Goal: Task Accomplishment & Management: Manage account settings

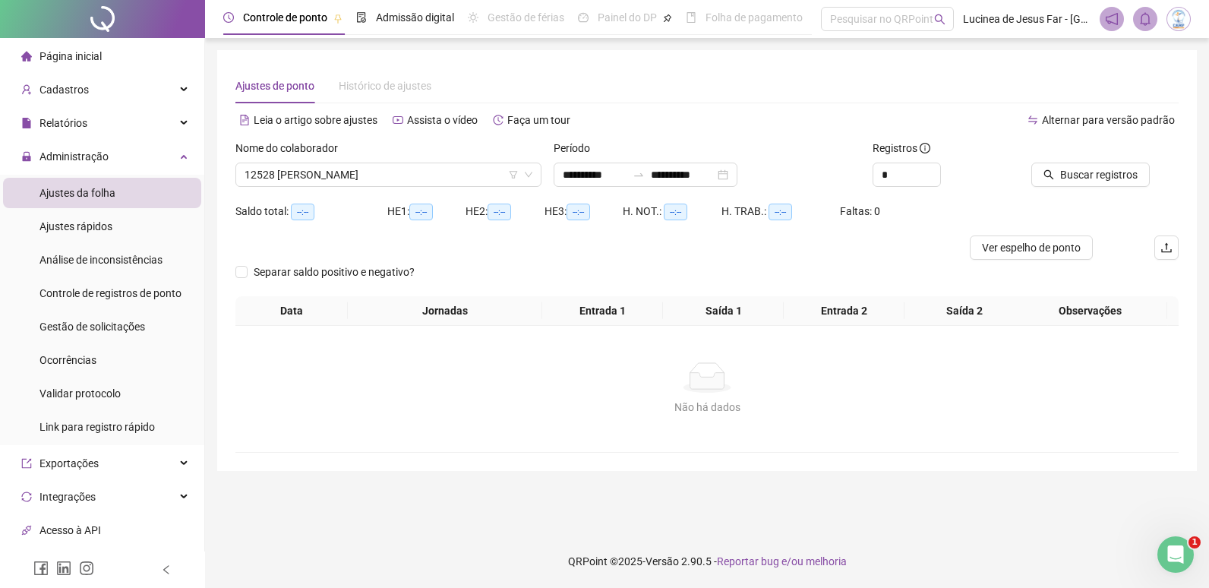
click at [1178, 16] on img at bounding box center [1178, 19] width 23 height 23
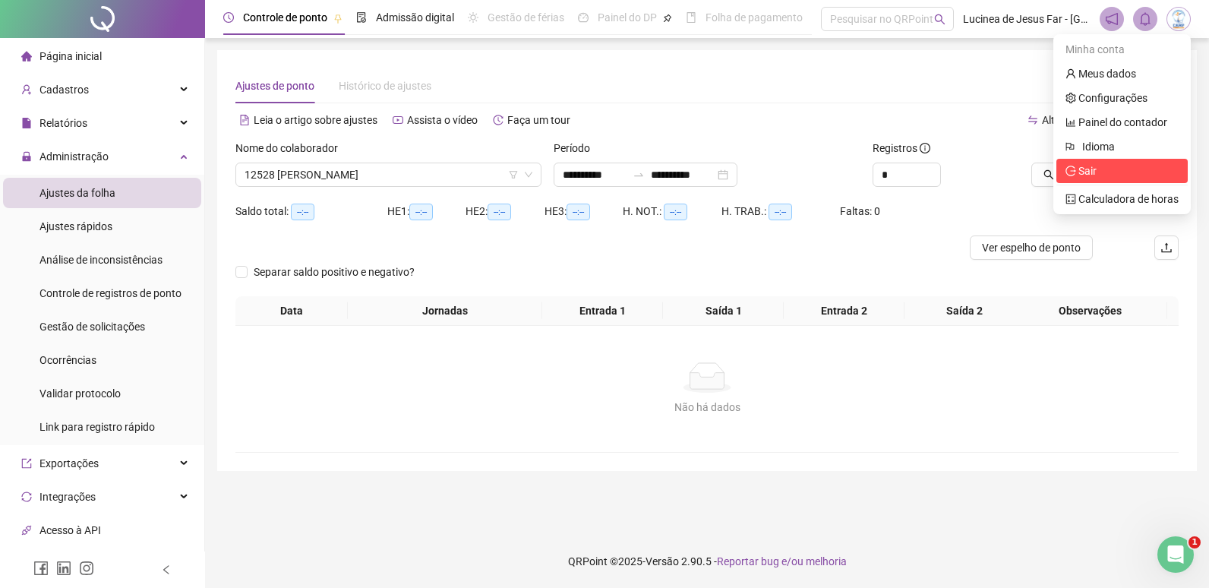
click at [1099, 170] on span "Sair" at bounding box center [1121, 170] width 113 height 17
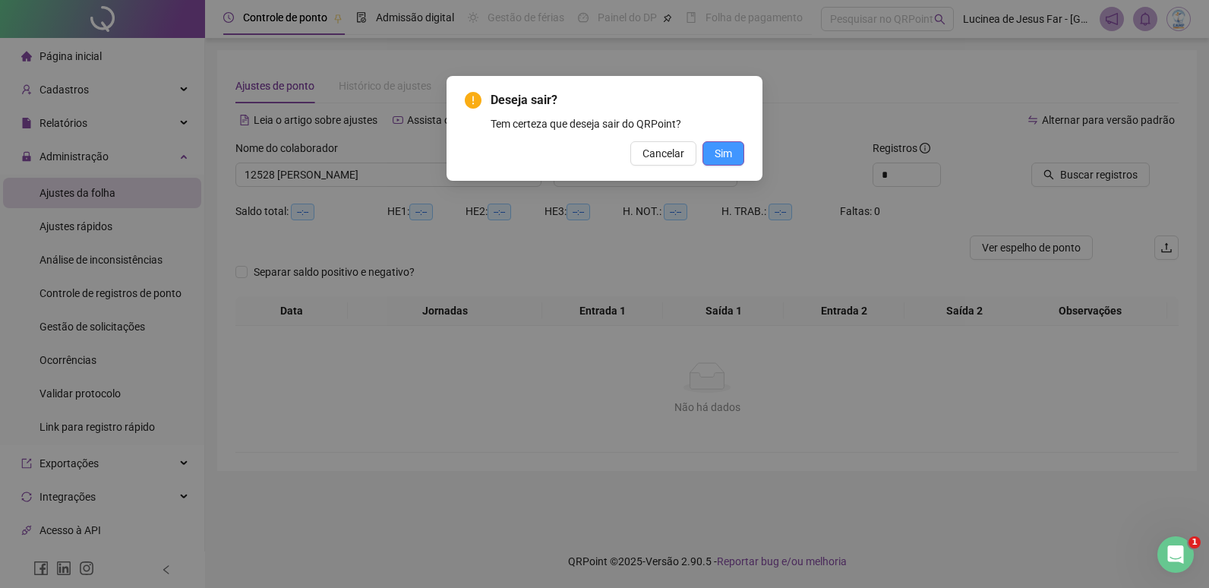
click at [721, 156] on span "Sim" at bounding box center [722, 153] width 17 height 17
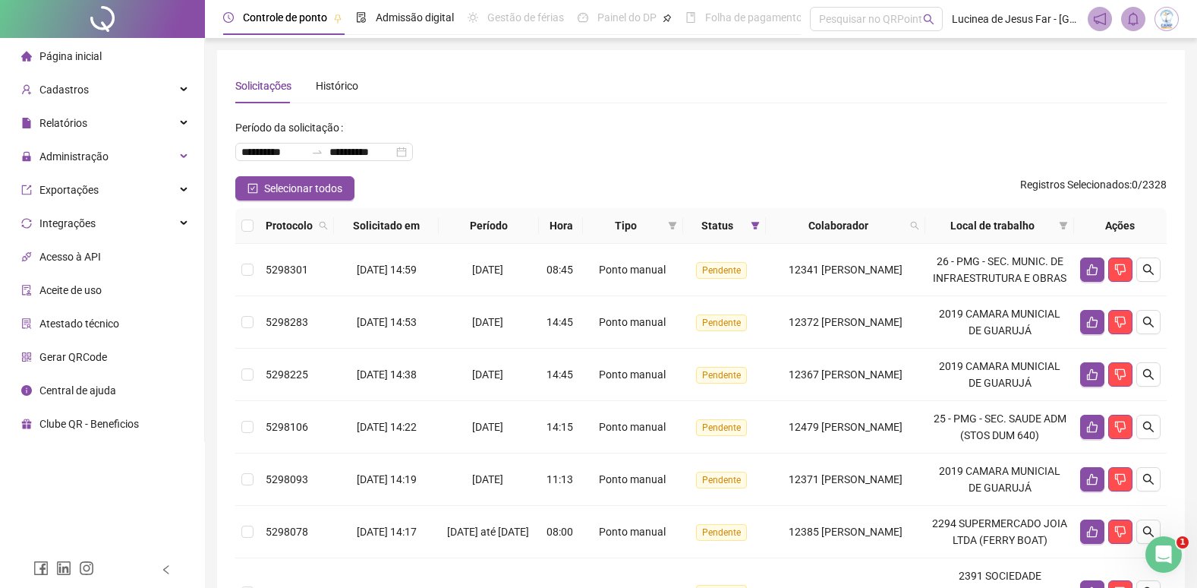
click at [1169, 22] on img at bounding box center [1167, 19] width 23 height 23
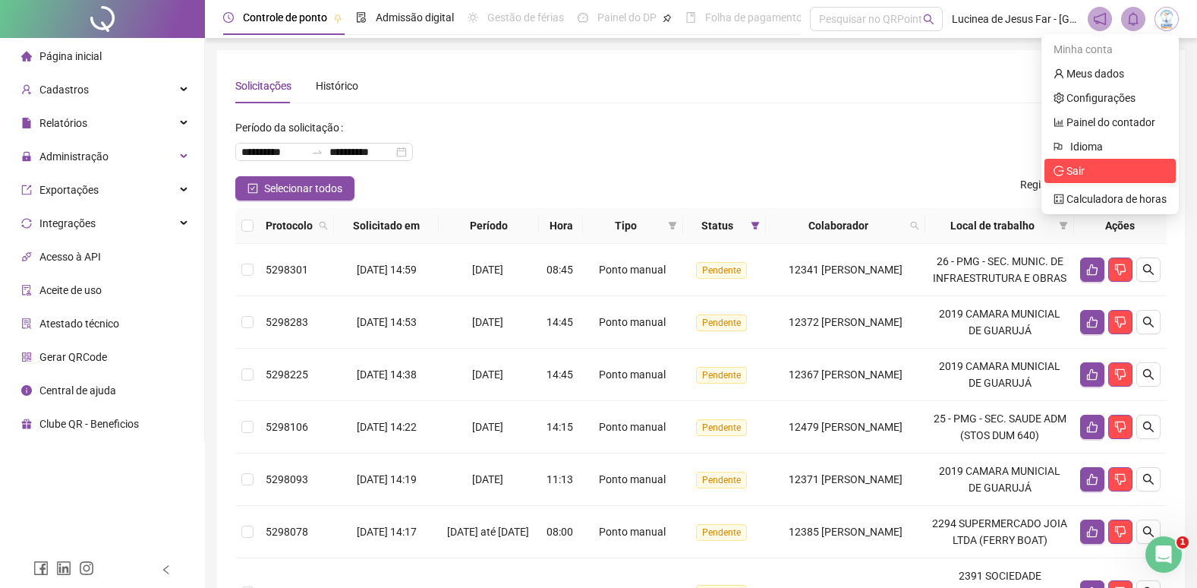
click at [1096, 178] on span "Sair" at bounding box center [1110, 170] width 113 height 17
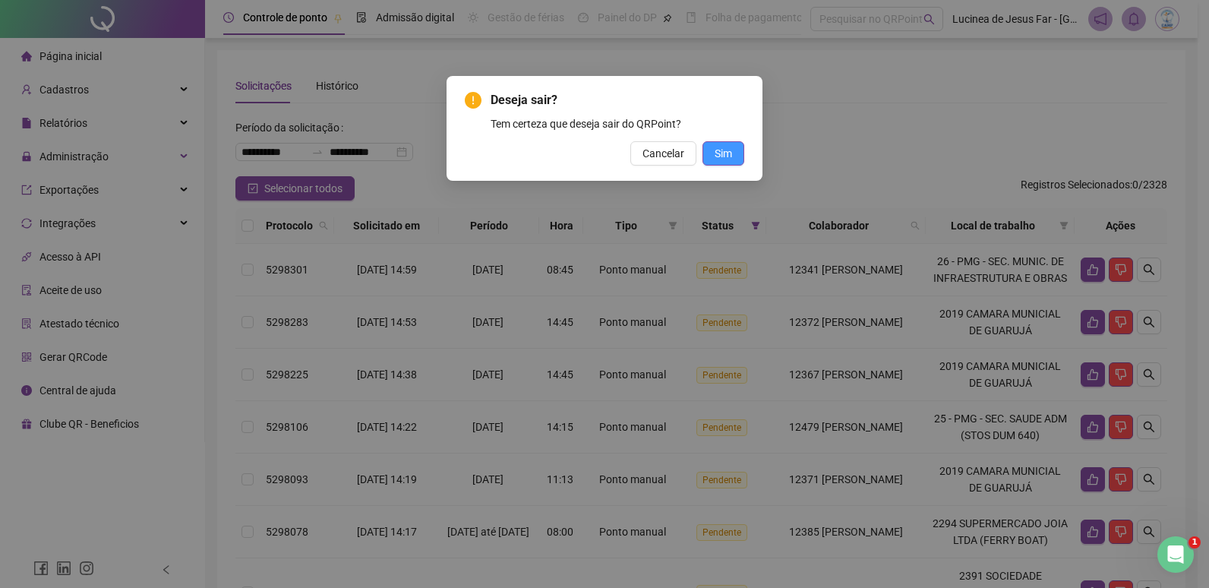
click at [731, 152] on span "Sim" at bounding box center [722, 153] width 17 height 17
